Goal: Find specific page/section: Locate a particular part of the current website

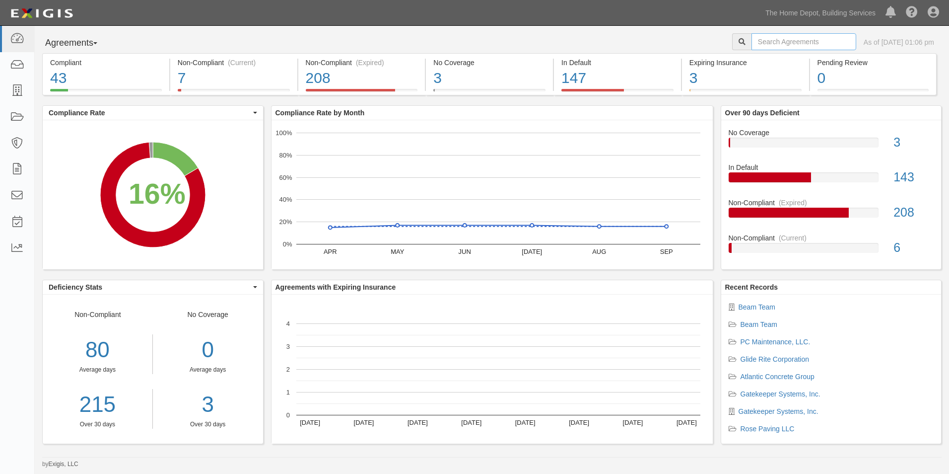
click at [760, 43] on input "text" at bounding box center [804, 41] width 105 height 17
type input "Atlantic Southern"
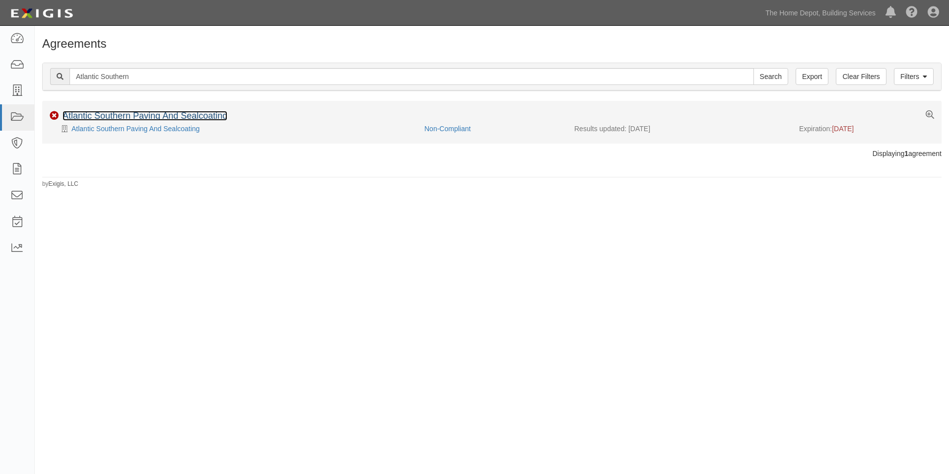
click at [170, 116] on link "Atlantic Southern Paving And Sealcoating" at bounding box center [145, 116] width 165 height 10
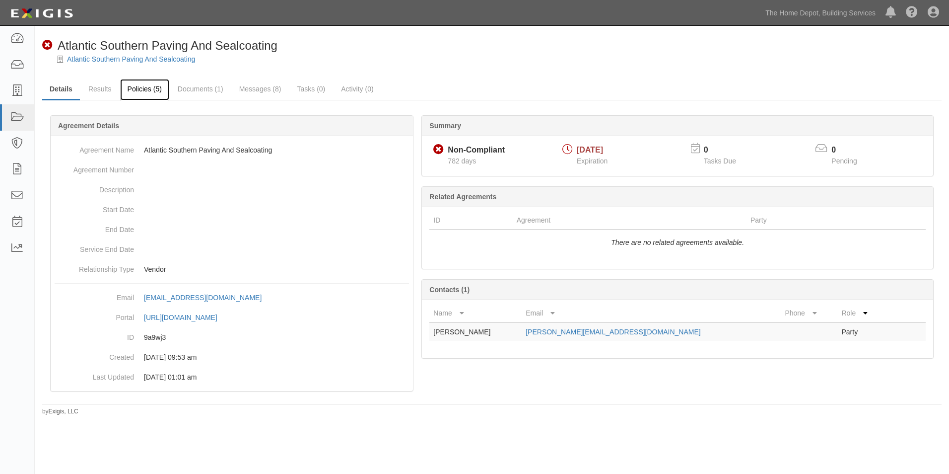
click at [144, 90] on link "Policies (5)" at bounding box center [144, 89] width 49 height 21
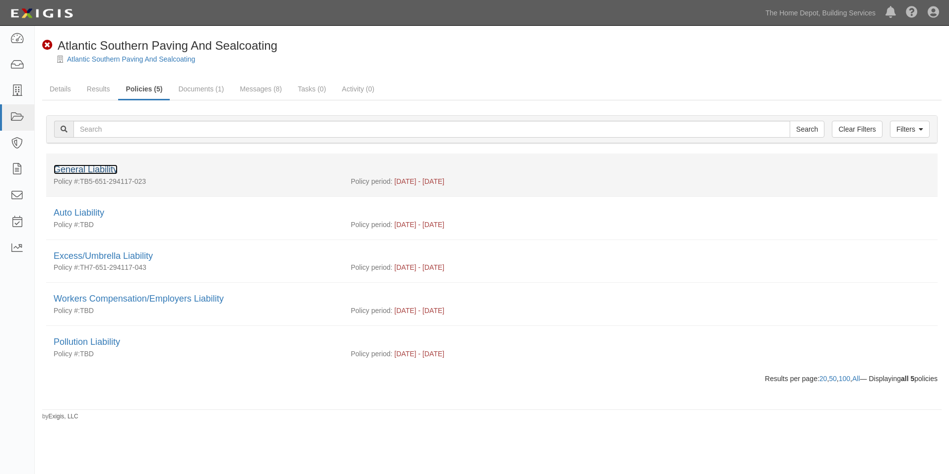
click at [105, 166] on link "General Liability" at bounding box center [86, 169] width 64 height 10
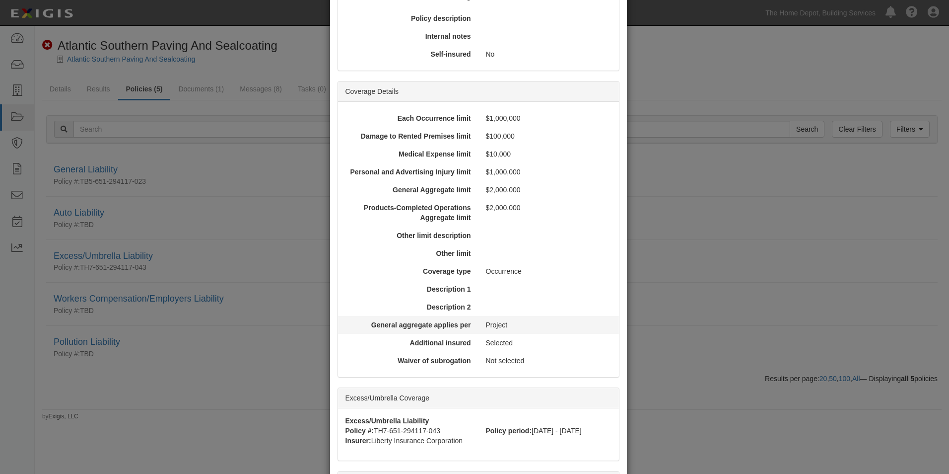
scroll to position [298, 0]
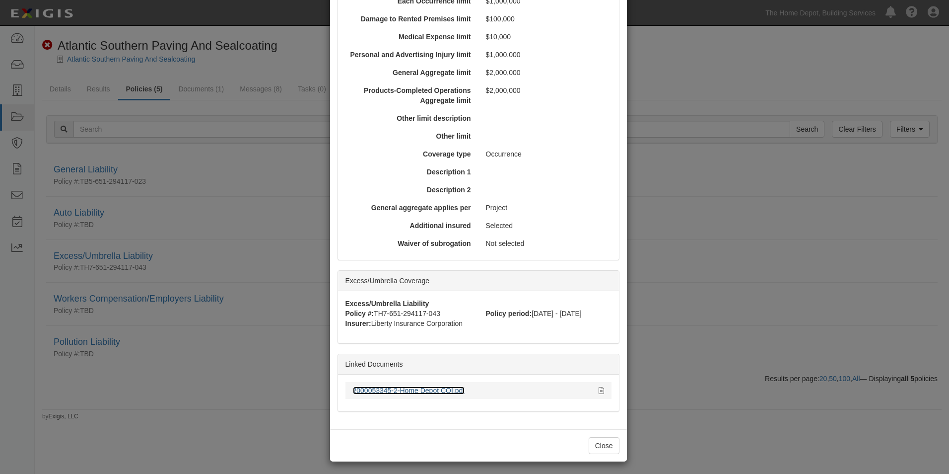
click at [426, 389] on link "2000053345-2-Home Depot COI.pdf" at bounding box center [409, 390] width 112 height 8
